Goal: Information Seeking & Learning: Learn about a topic

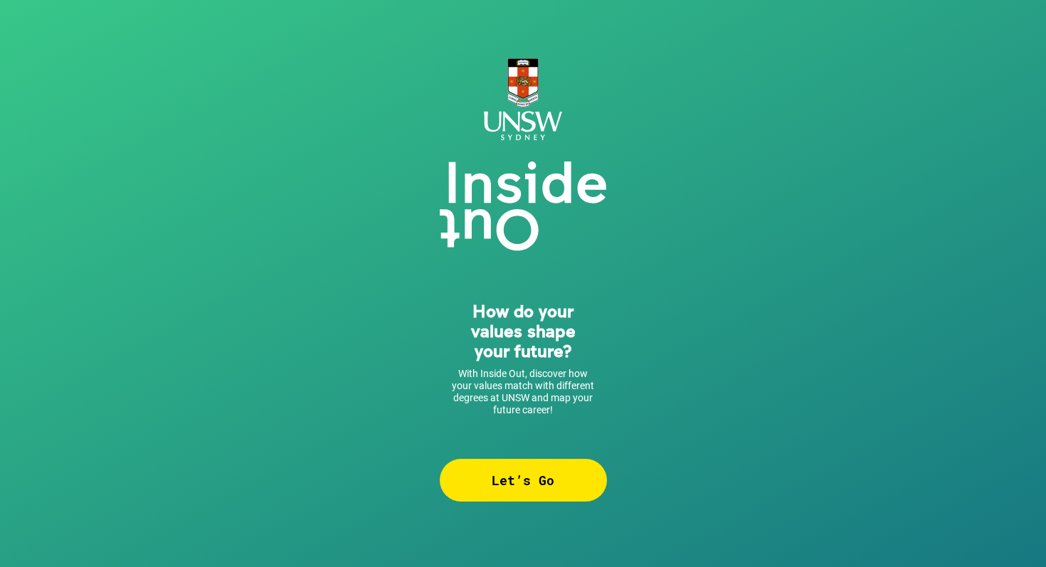
click at [562, 495] on div "Let’s Go" at bounding box center [523, 480] width 167 height 43
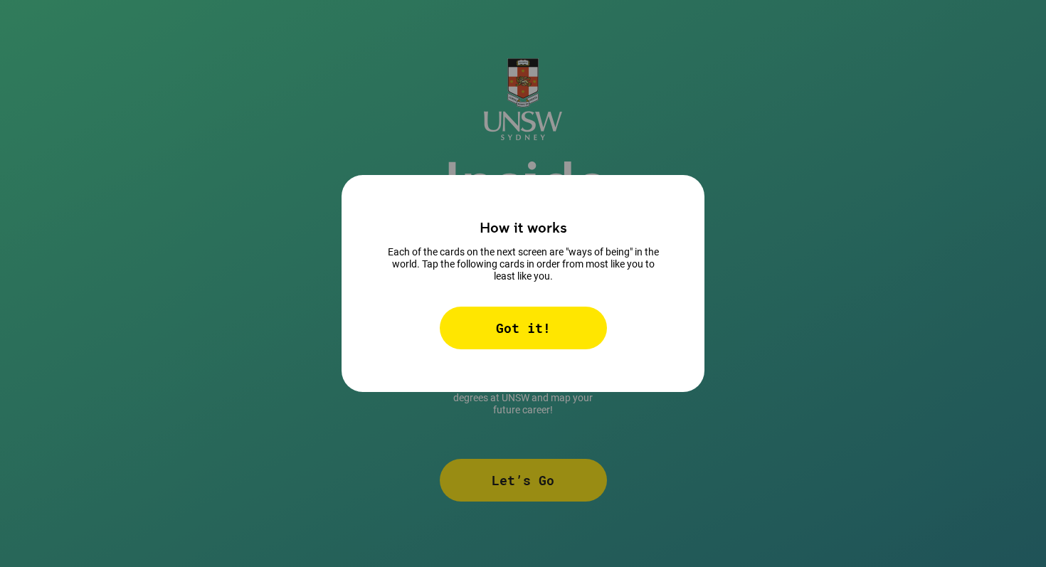
click at [539, 320] on div "Got it!" at bounding box center [523, 328] width 167 height 43
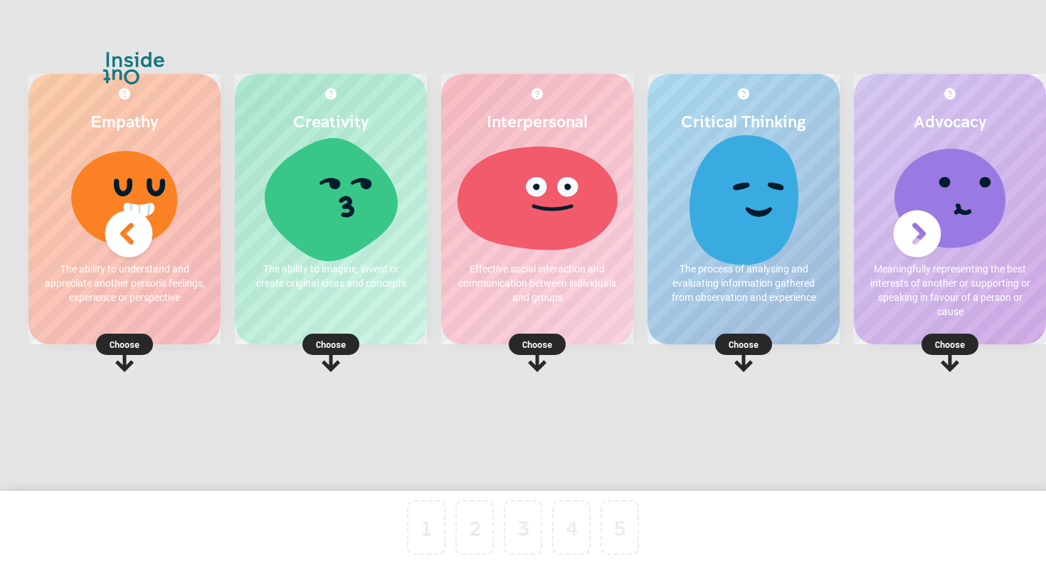
click at [127, 367] on icon at bounding box center [124, 361] width 19 height 23
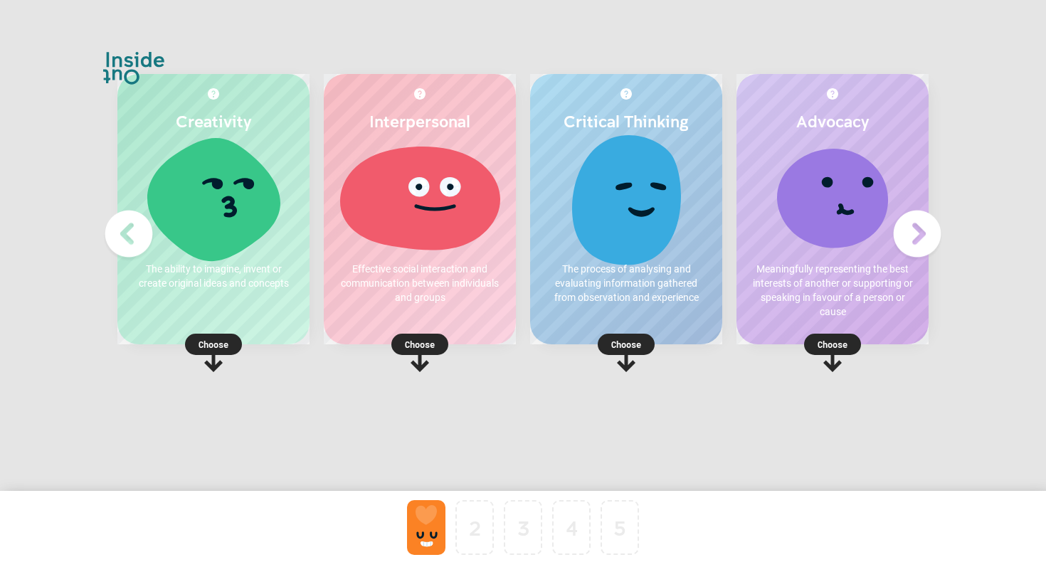
click at [431, 520] on div at bounding box center [426, 527] width 38 height 55
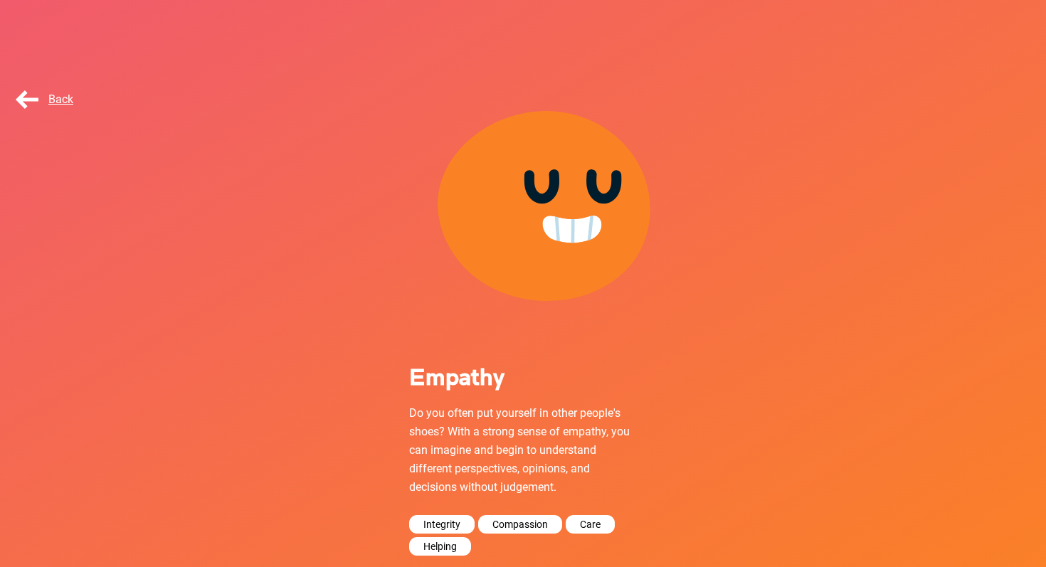
click at [32, 93] on span "Back" at bounding box center [43, 100] width 61 height 14
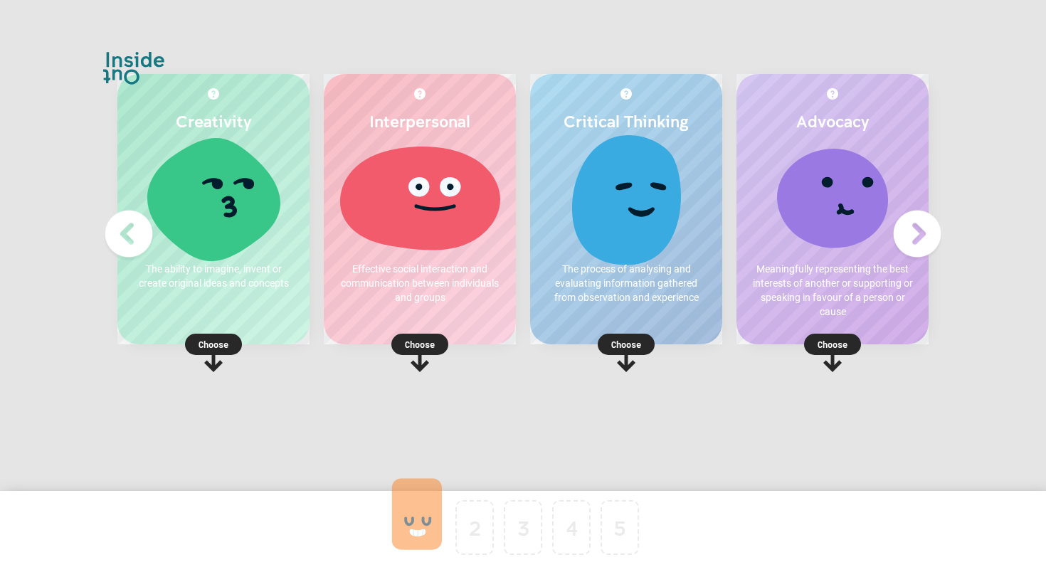
drag, startPoint x: 426, startPoint y: 515, endPoint x: 224, endPoint y: 290, distance: 303.0
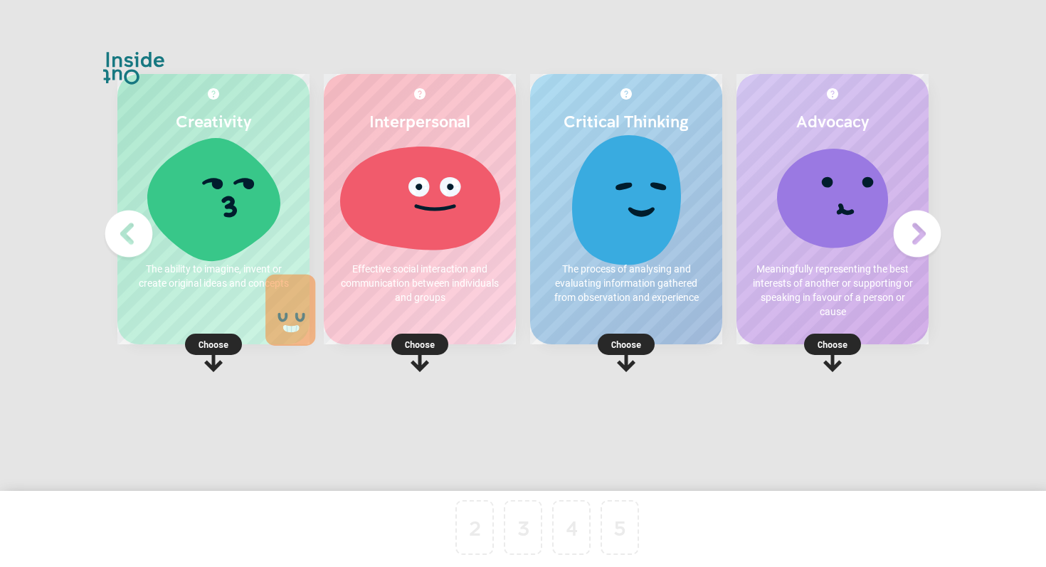
drag, startPoint x: 432, startPoint y: 541, endPoint x: 211, endPoint y: 269, distance: 350.7
click at [137, 238] on img at bounding box center [128, 234] width 57 height 57
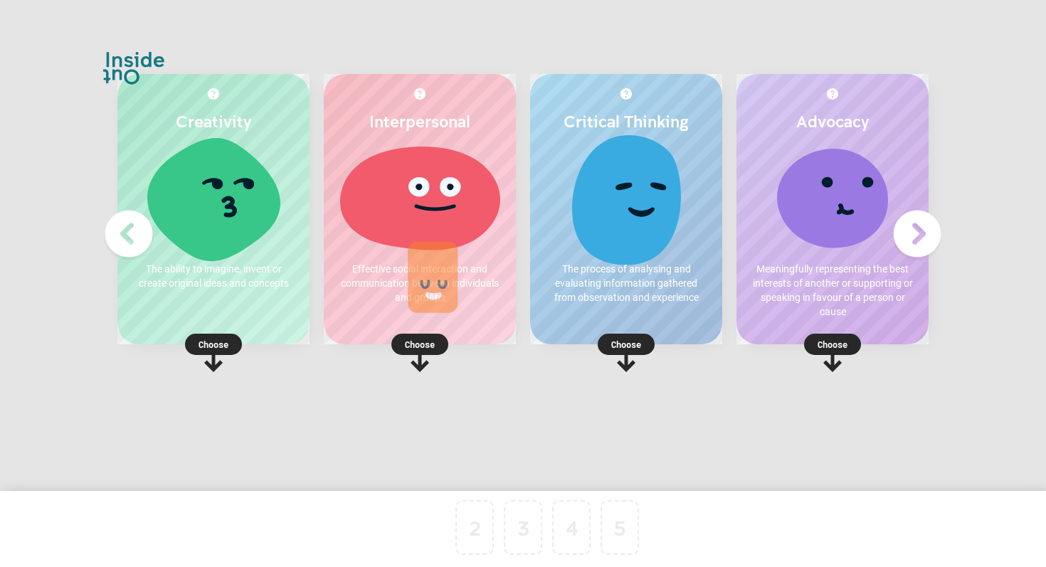
drag, startPoint x: 425, startPoint y: 523, endPoint x: 406, endPoint y: 137, distance: 386.3
click at [428, 535] on div at bounding box center [426, 527] width 38 height 55
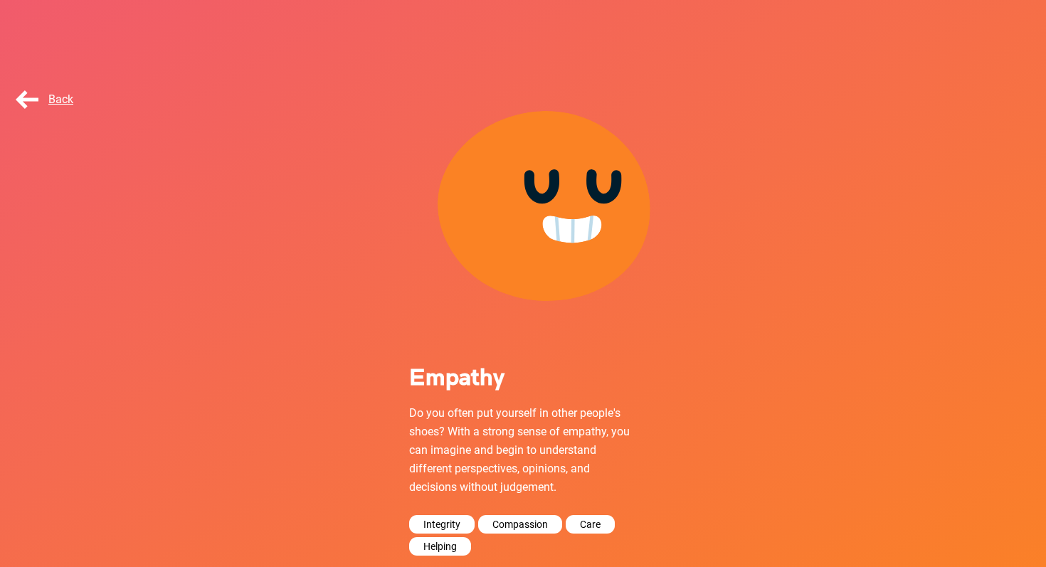
click at [33, 99] on span "Back" at bounding box center [43, 100] width 61 height 14
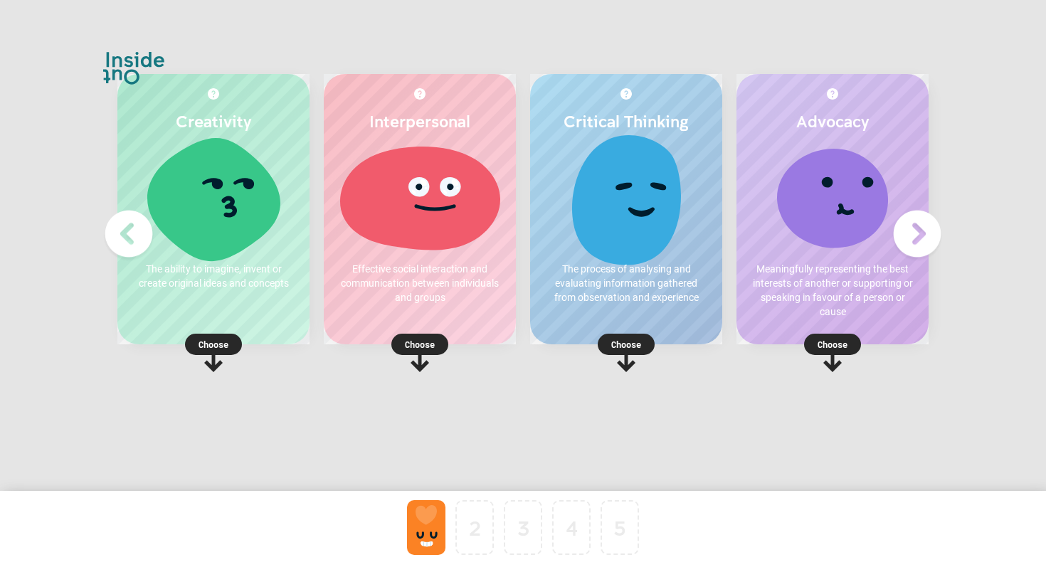
click at [426, 529] on div at bounding box center [426, 527] width 38 height 55
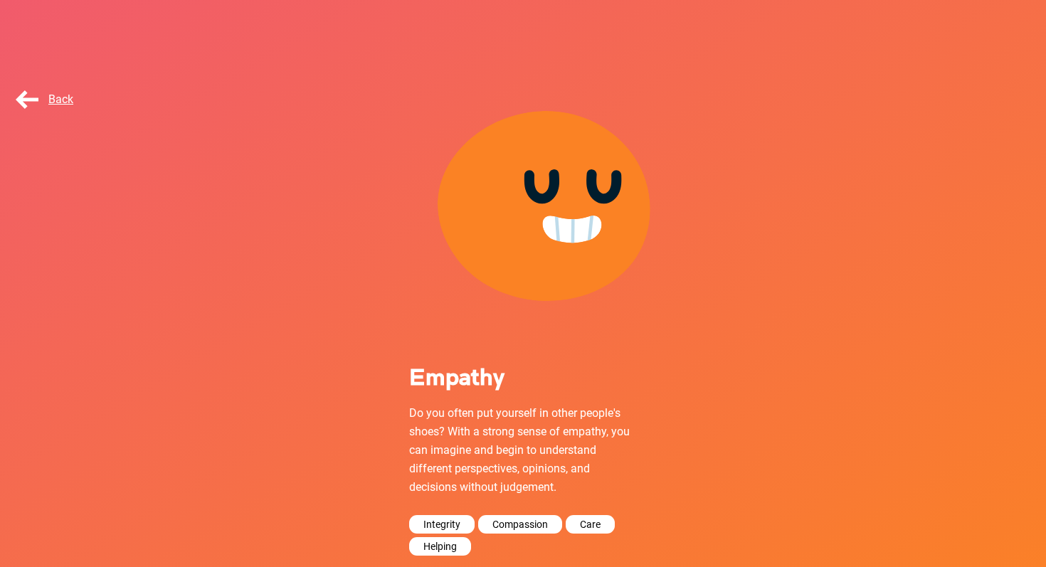
click at [49, 101] on span "Back" at bounding box center [43, 100] width 61 height 14
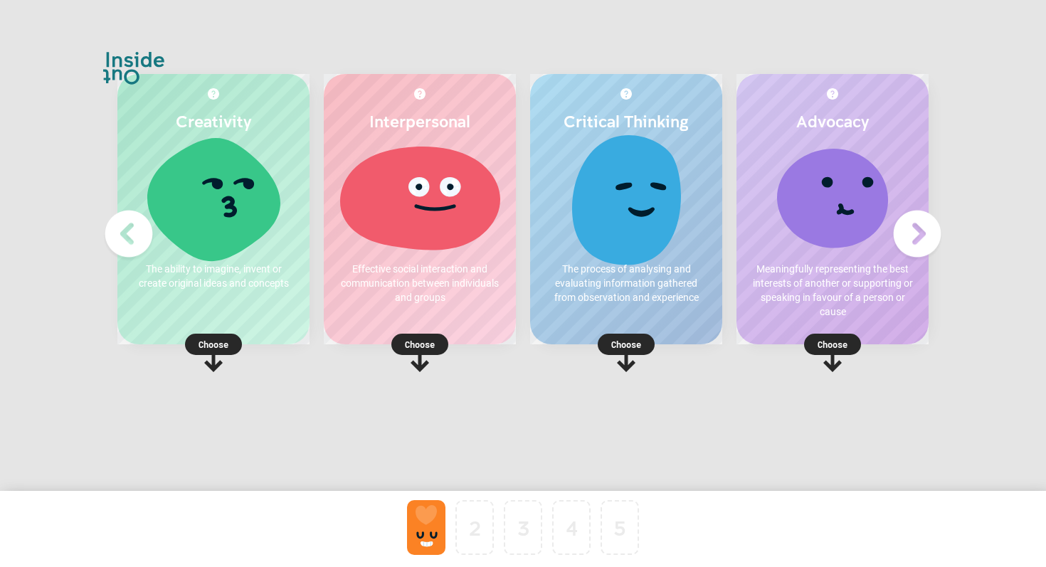
click at [621, 204] on div at bounding box center [627, 198] width 164 height 107
click at [648, 343] on rect at bounding box center [626, 344] width 57 height 21
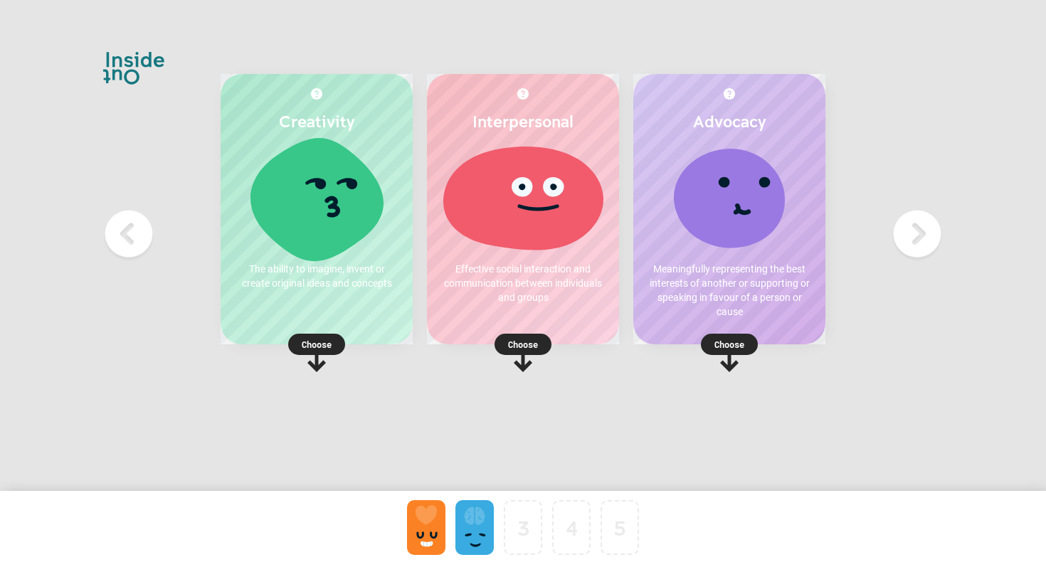
click at [550, 269] on p "Effective social interaction and communication between individuals and groups" at bounding box center [523, 283] width 164 height 43
click at [517, 347] on p "Choose" at bounding box center [523, 344] width 192 height 14
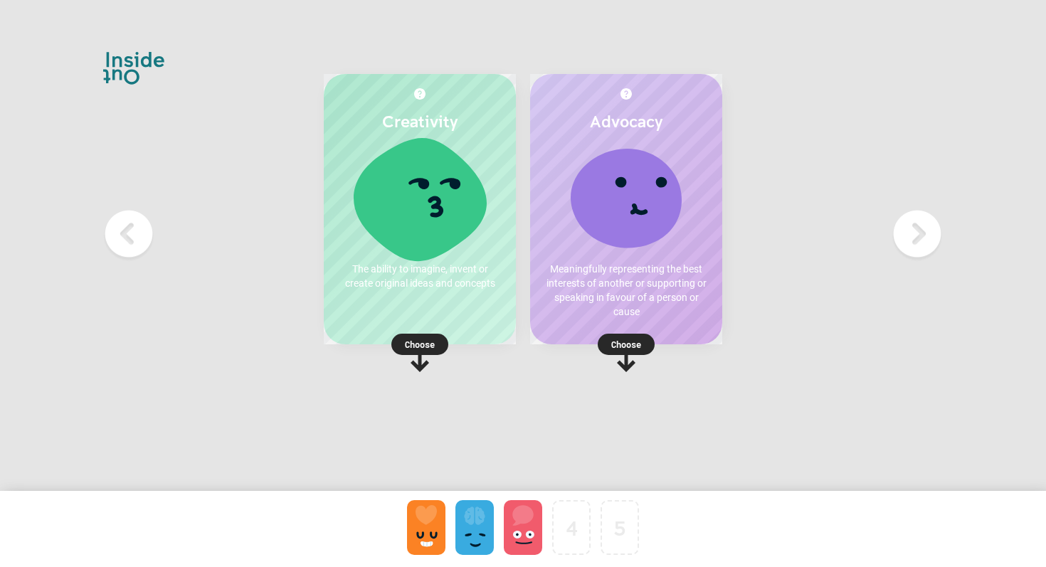
click at [626, 350] on p "Choose" at bounding box center [626, 344] width 192 height 14
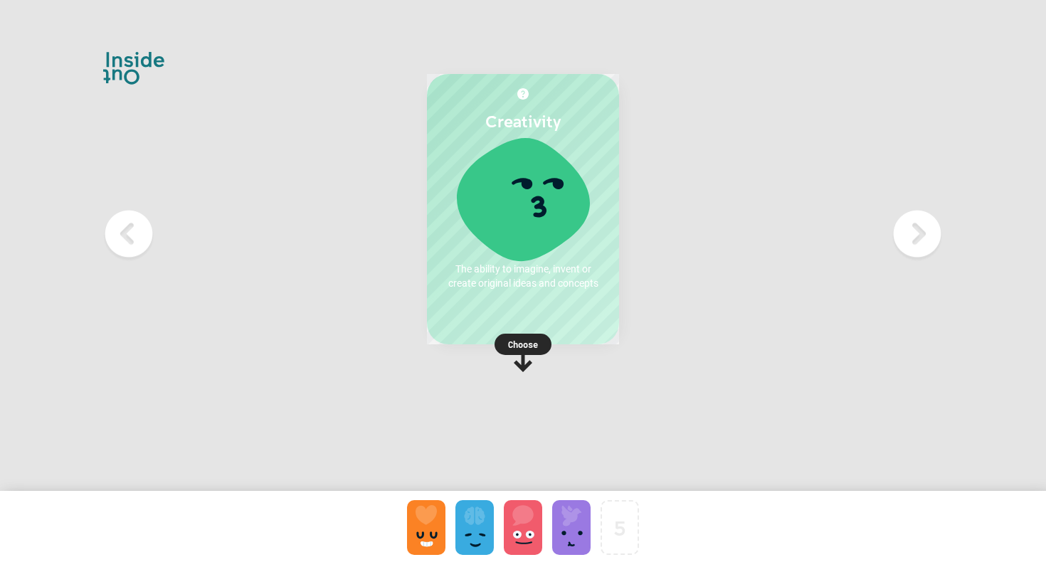
click at [523, 338] on p "Choose" at bounding box center [523, 344] width 192 height 14
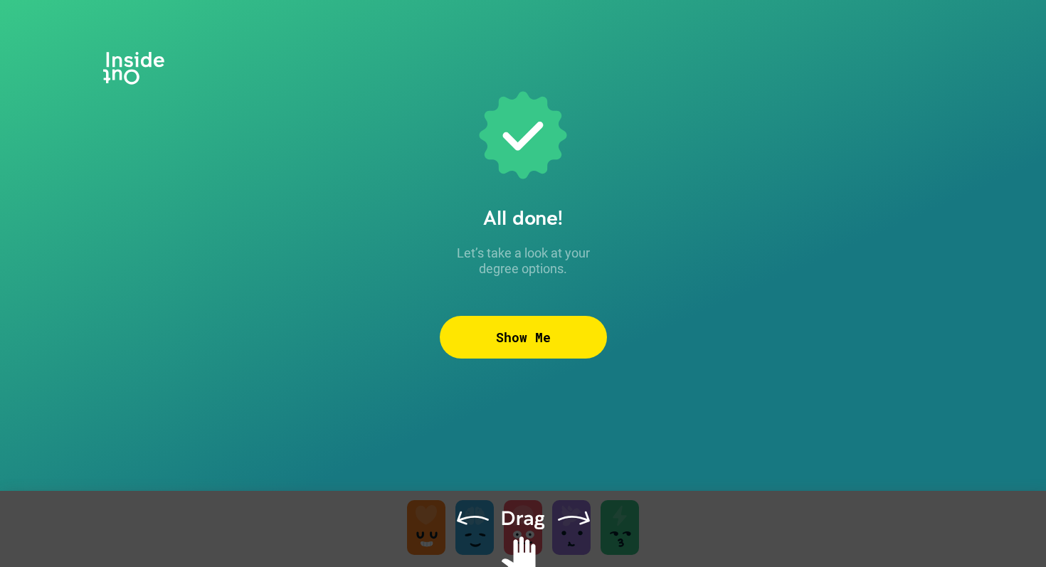
click at [584, 333] on div "Show Me" at bounding box center [523, 337] width 167 height 43
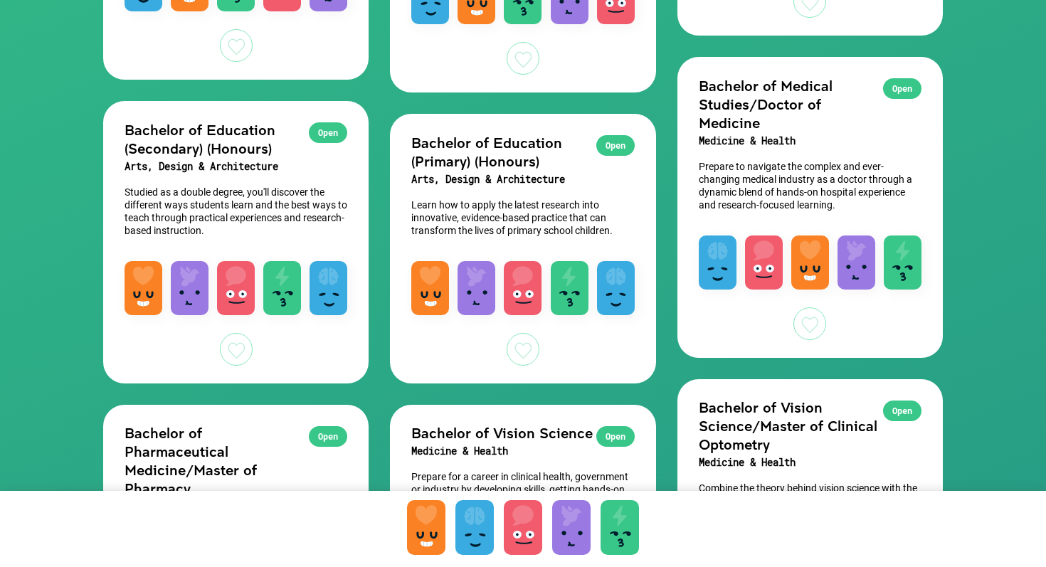
scroll to position [647, 0]
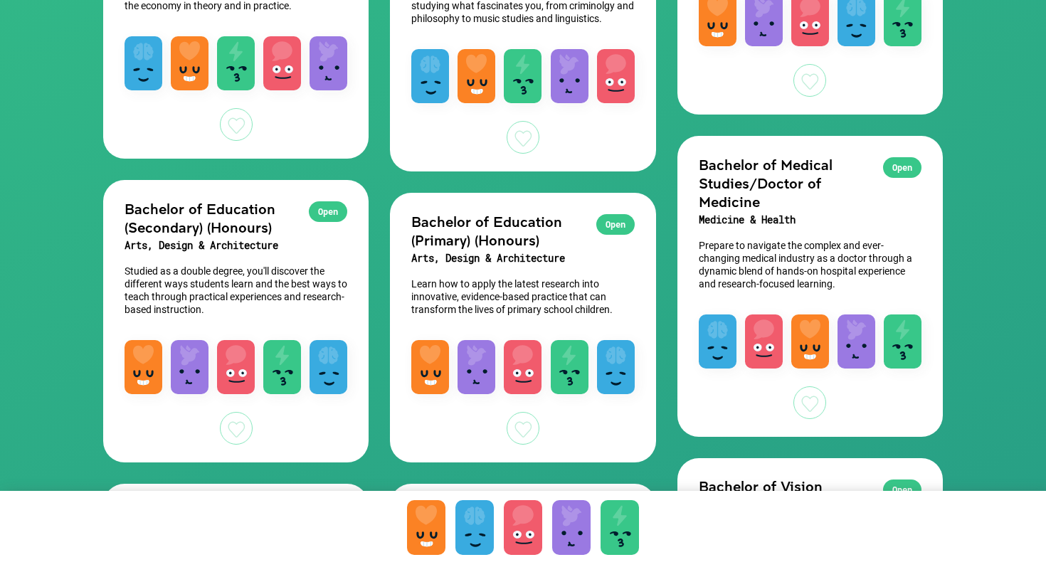
click at [897, 178] on div "Open" at bounding box center [902, 167] width 38 height 21
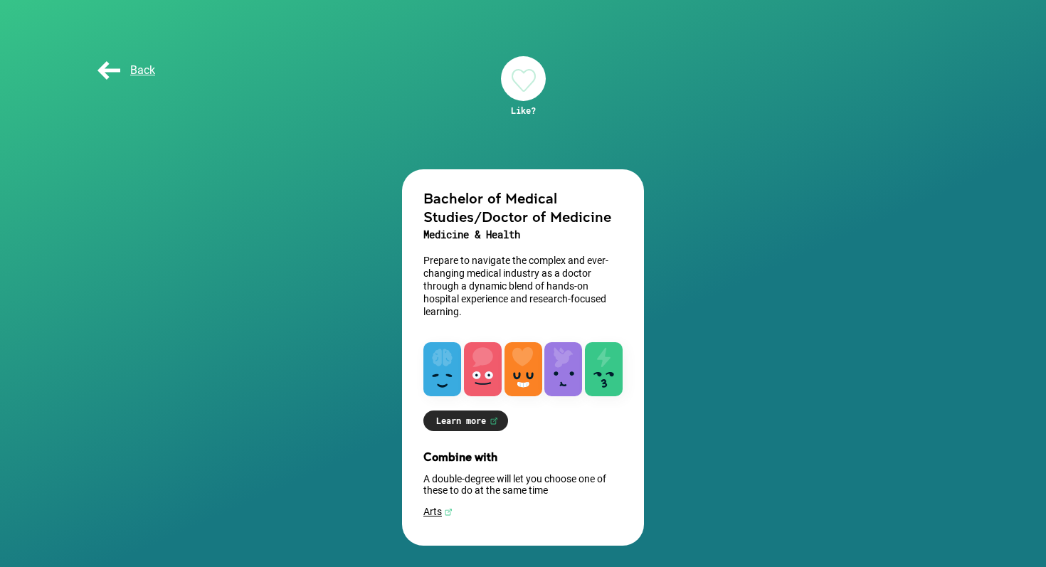
scroll to position [30, 0]
click at [120, 68] on span "Back" at bounding box center [125, 70] width 61 height 14
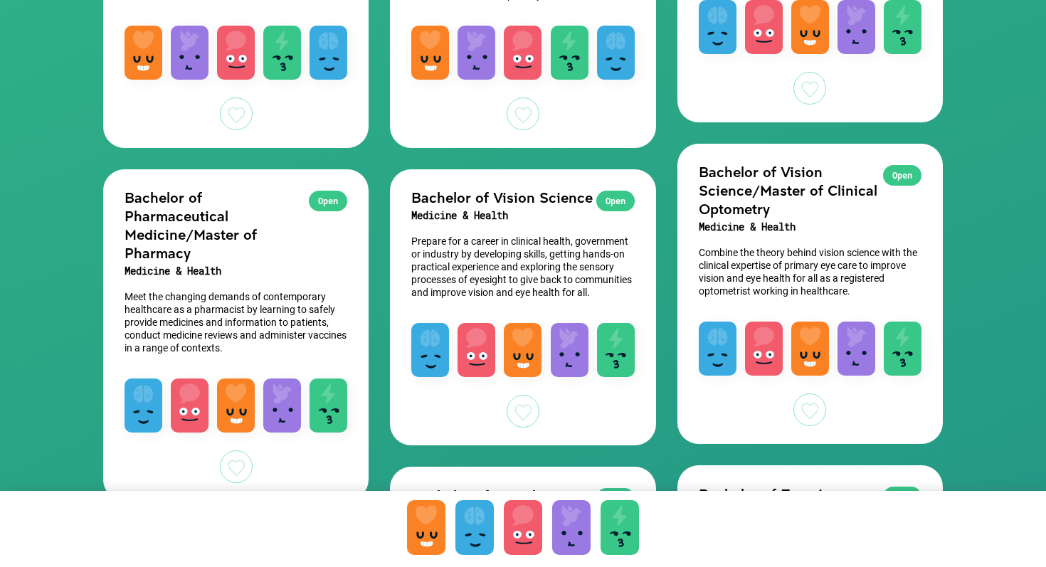
scroll to position [963, 0]
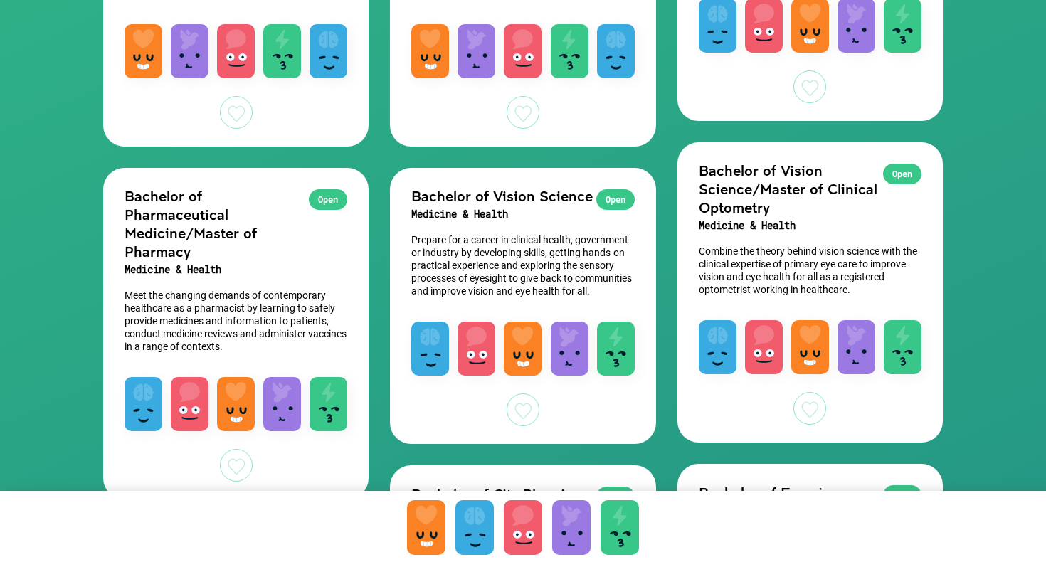
click at [615, 196] on div "Open" at bounding box center [616, 199] width 38 height 21
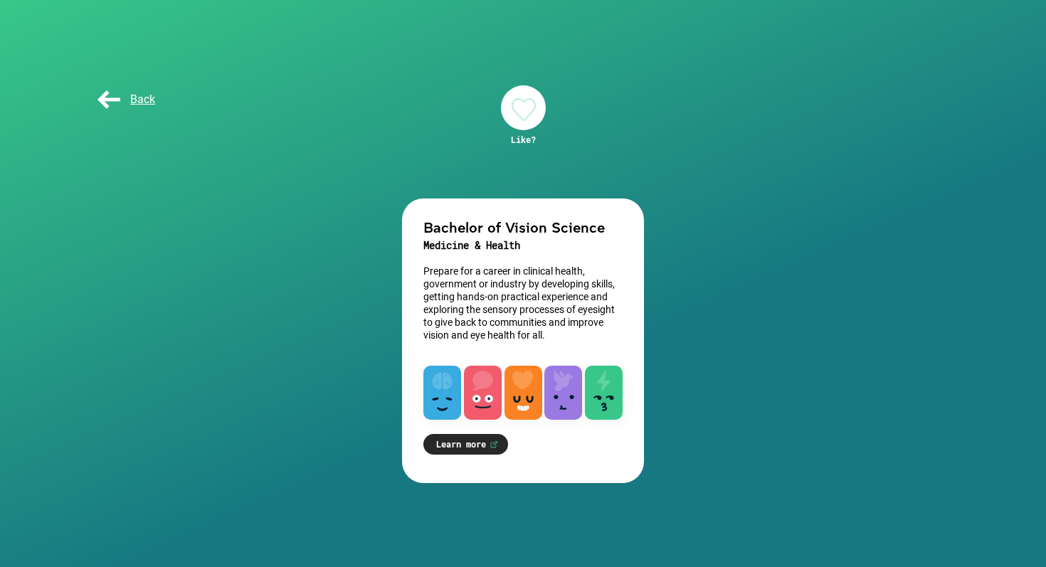
click at [107, 98] on span "Back" at bounding box center [125, 100] width 61 height 14
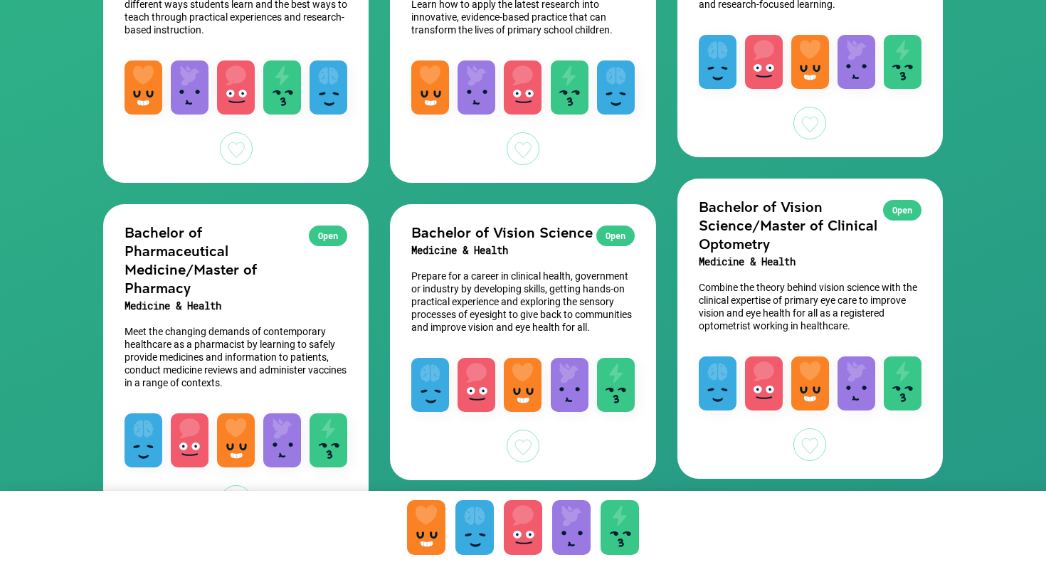
scroll to position [928, 0]
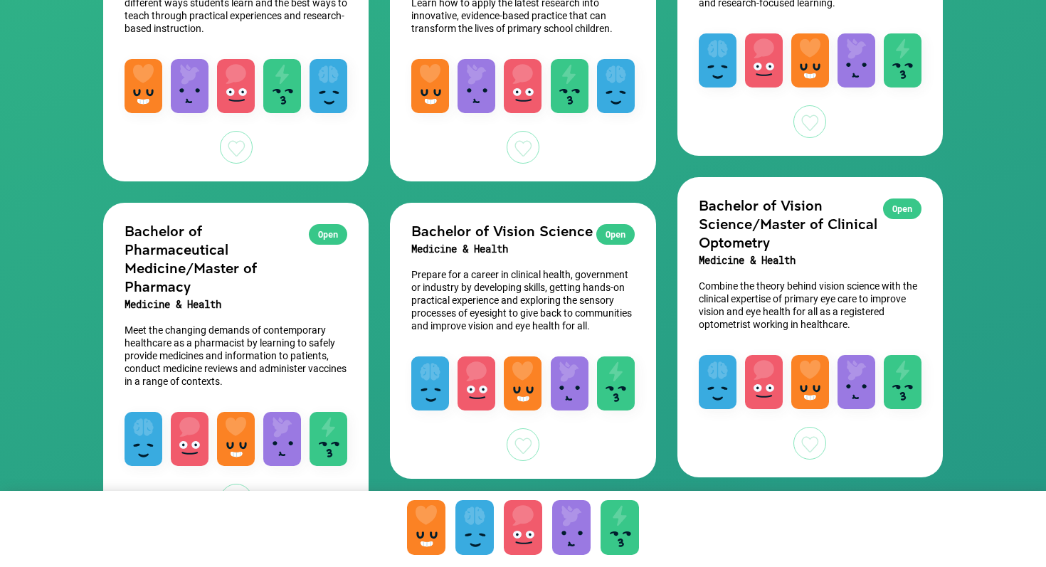
click at [900, 219] on div "Open" at bounding box center [902, 209] width 38 height 21
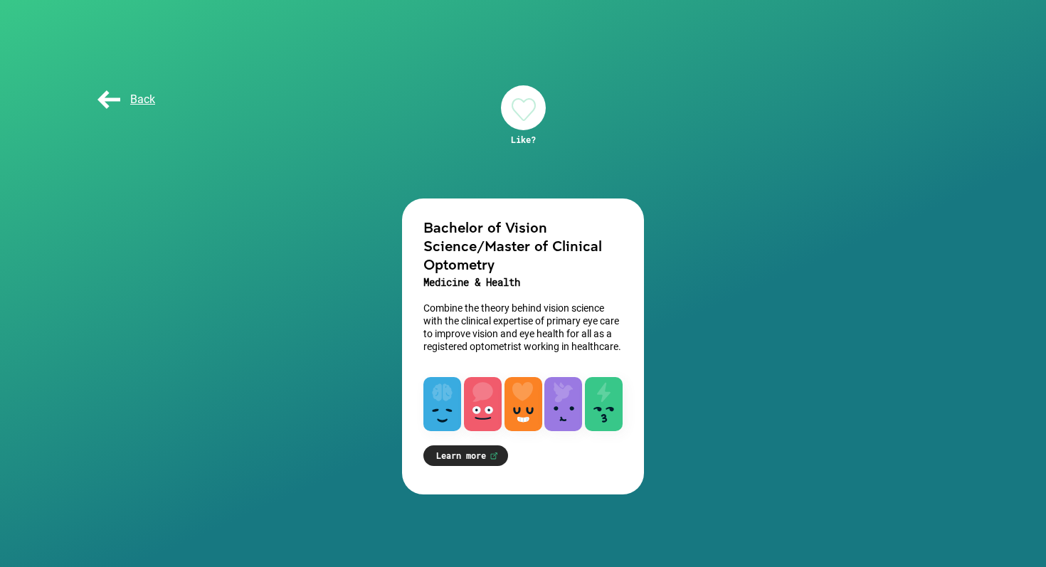
click at [134, 105] on span "Back" at bounding box center [125, 100] width 61 height 14
click at [127, 93] on span "Back" at bounding box center [125, 100] width 61 height 14
